Goal: Check status: Check status

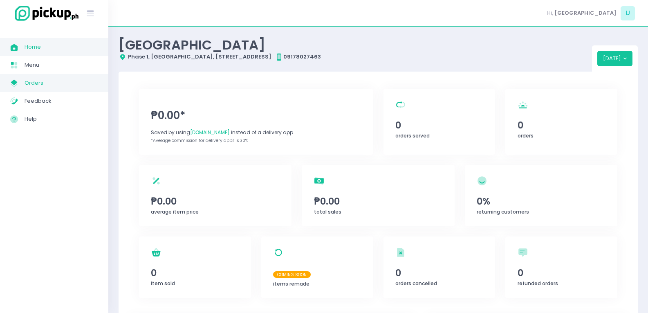
click at [56, 81] on span "Orders" at bounding box center [62, 83] width 74 height 11
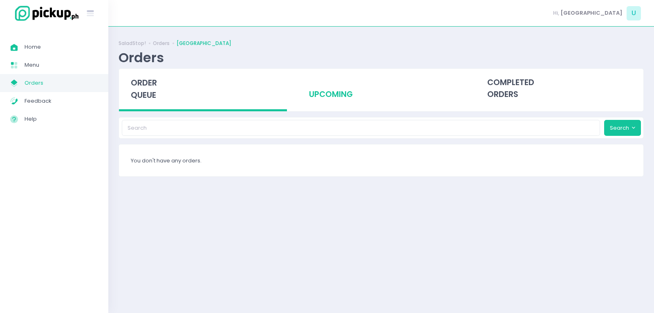
click at [344, 95] on div "upcoming" at bounding box center [381, 89] width 168 height 40
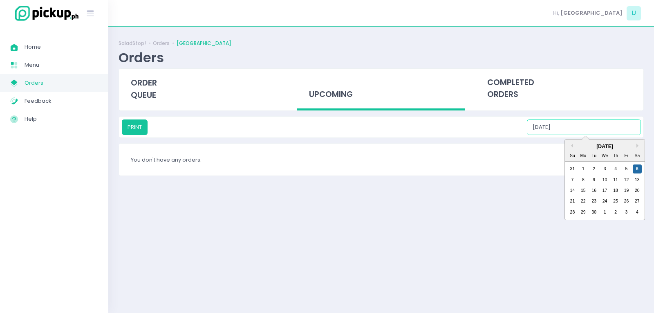
click at [584, 130] on input "[DATE]" at bounding box center [584, 127] width 114 height 16
click at [627, 180] on div "12" at bounding box center [626, 179] width 9 height 9
type input "[DATE]"
